Goal: Find specific page/section: Find specific page/section

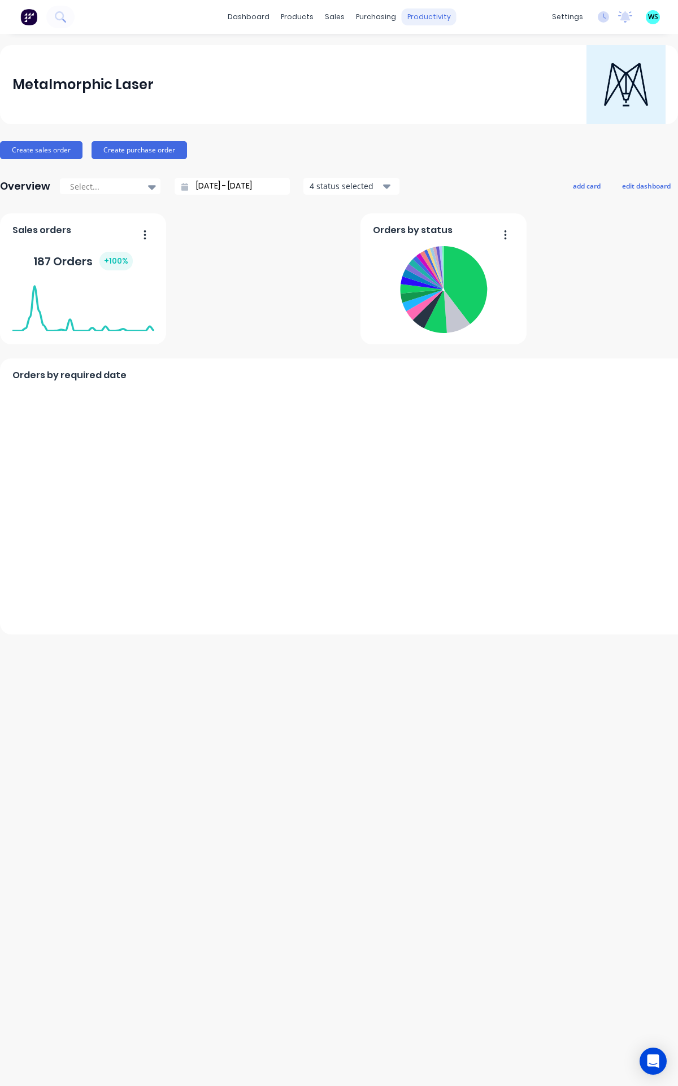
click at [422, 16] on div "productivity" at bounding box center [428, 16] width 55 height 17
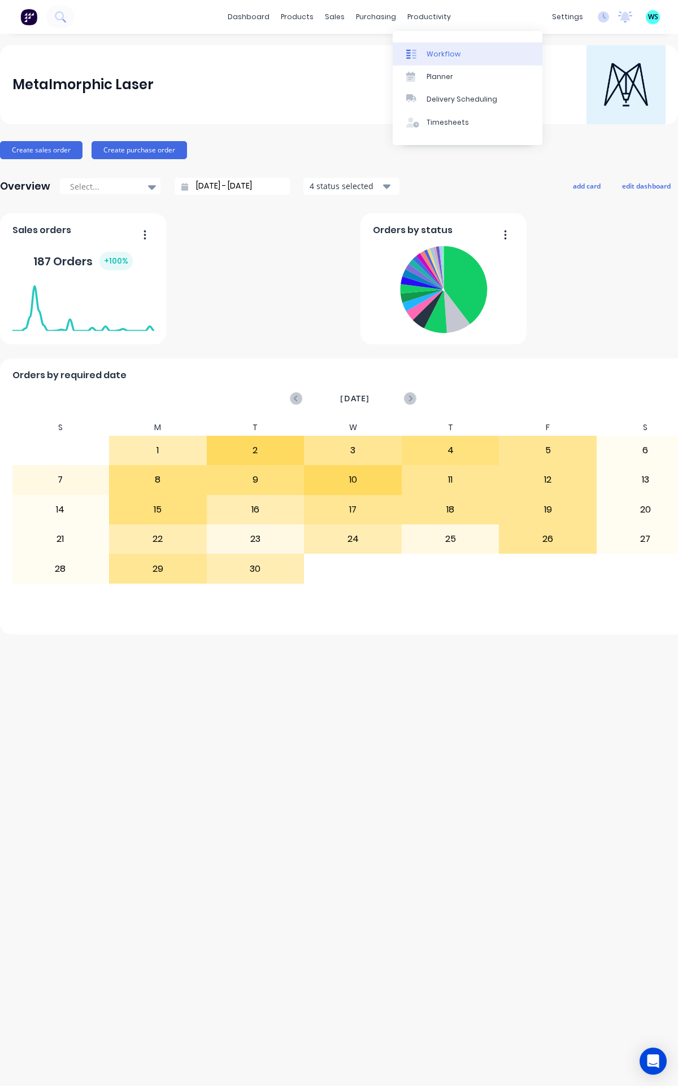
click at [442, 55] on div "Workflow" at bounding box center [443, 54] width 34 height 10
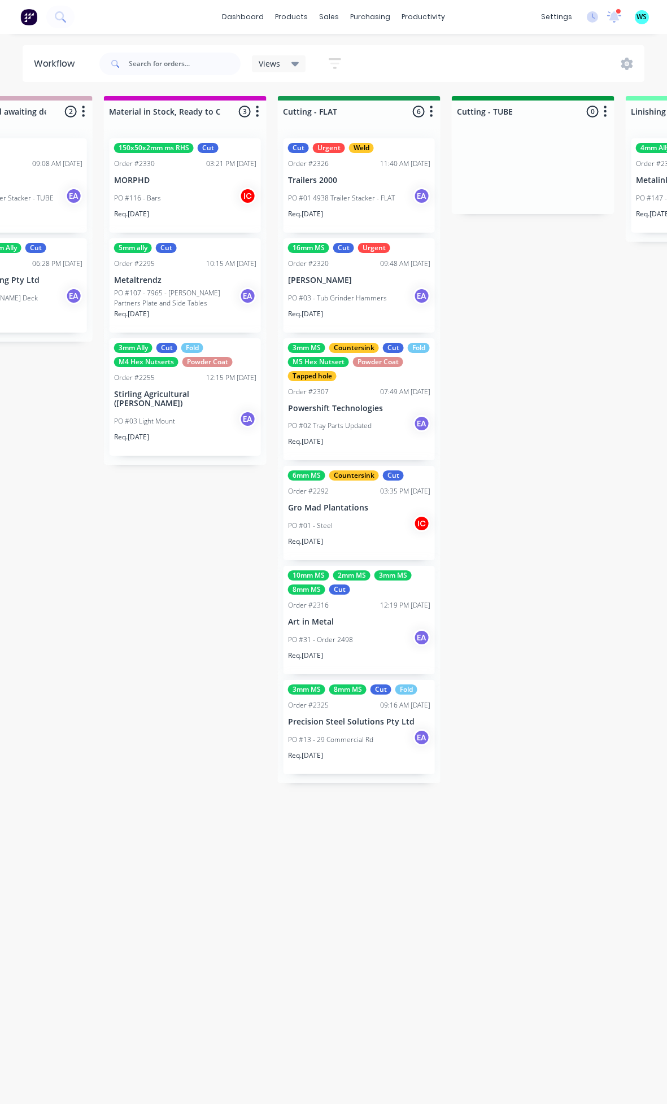
scroll to position [4, 1568]
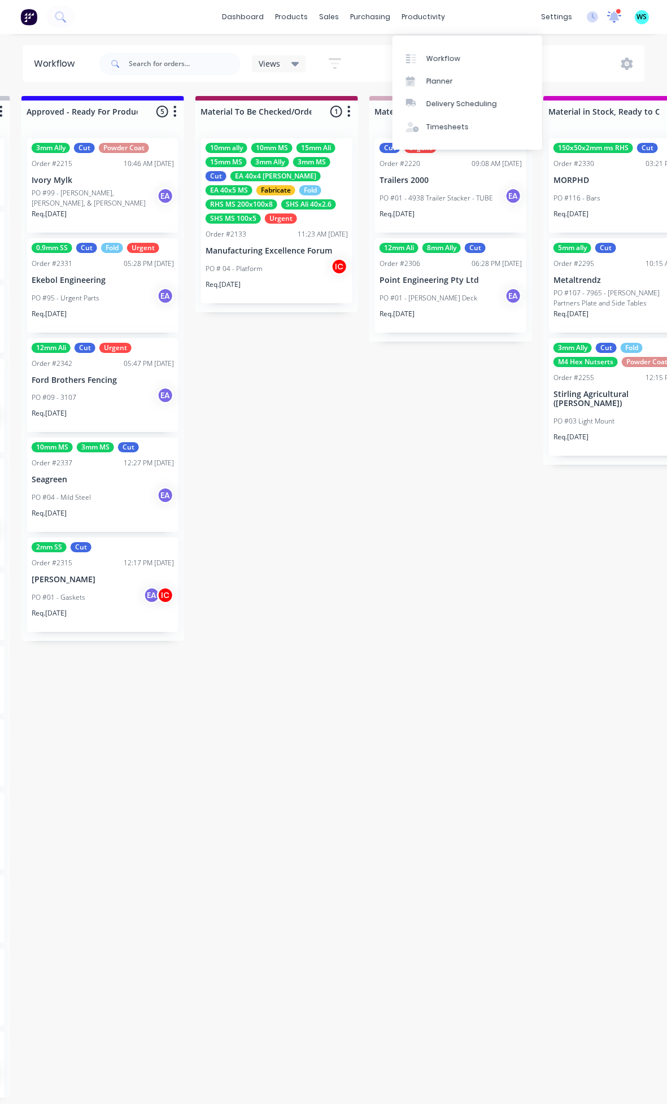
click at [617, 17] on icon at bounding box center [614, 15] width 11 height 10
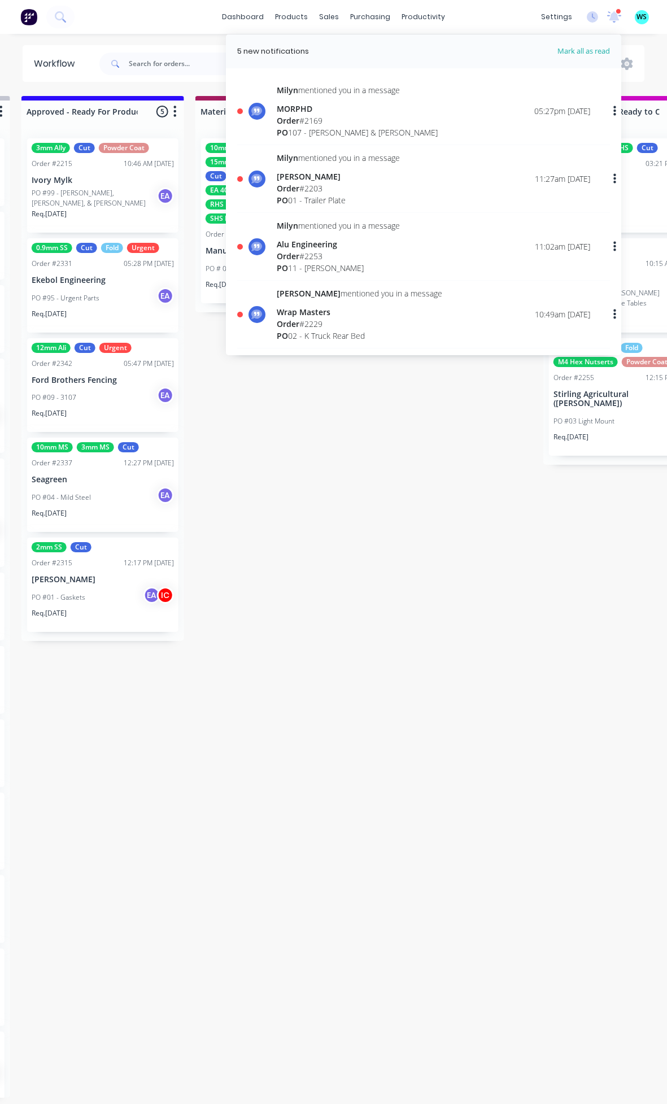
click at [582, 53] on span "Mark all as read" at bounding box center [563, 51] width 93 height 11
drag, startPoint x: 613, startPoint y: 18, endPoint x: 409, endPoint y: 604, distance: 621.1
click at [613, 16] on icon at bounding box center [614, 15] width 10 height 9
